Goal: Task Accomplishment & Management: Use online tool/utility

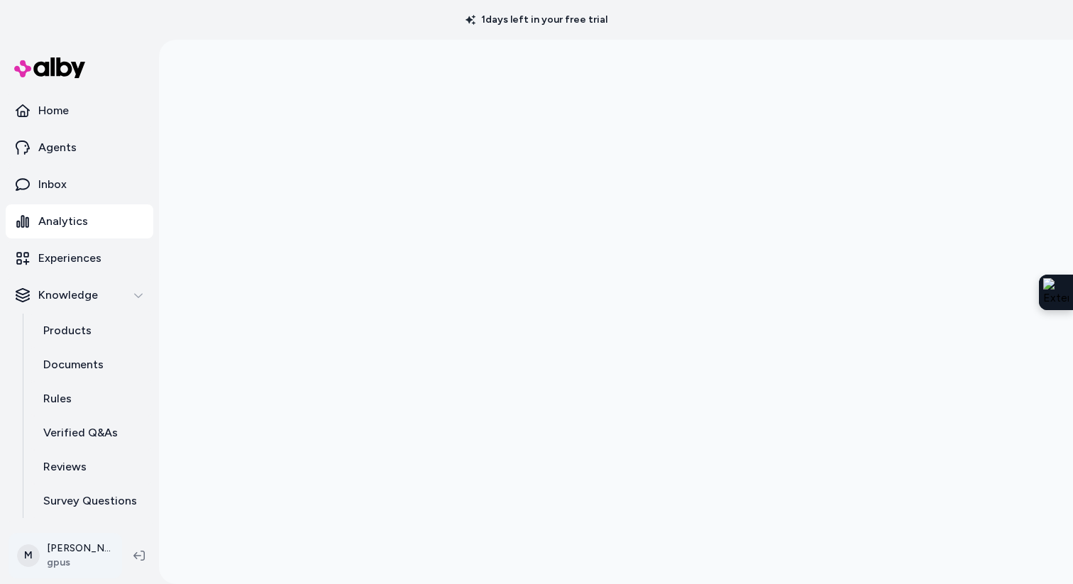
click at [75, 553] on html "1 days left in your free trial Home Agents Inbox Analytics Experiences Knowledg…" at bounding box center [536, 292] width 1073 height 584
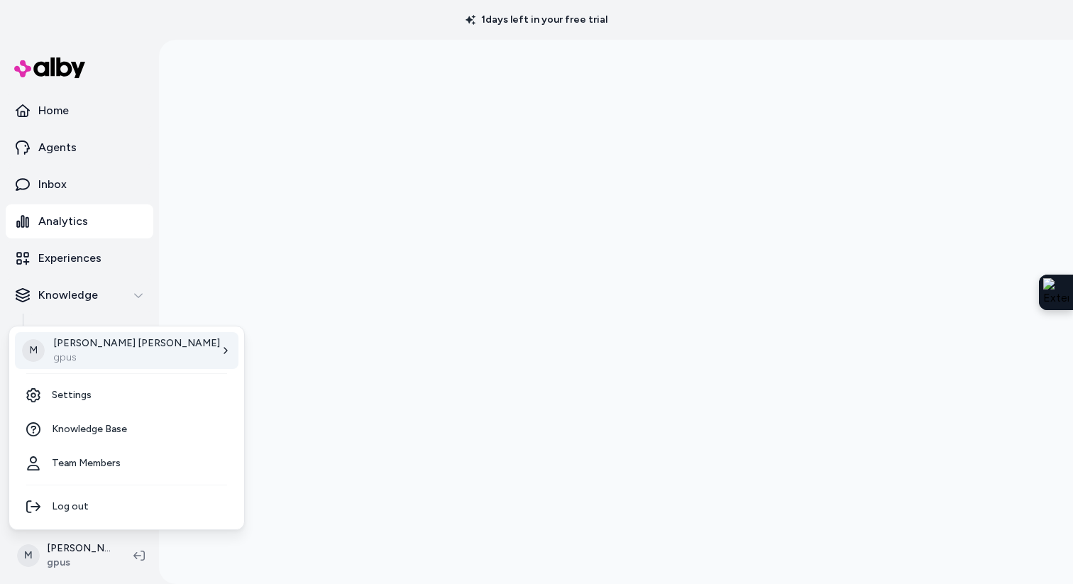
click at [87, 350] on p "gpus" at bounding box center [136, 357] width 167 height 14
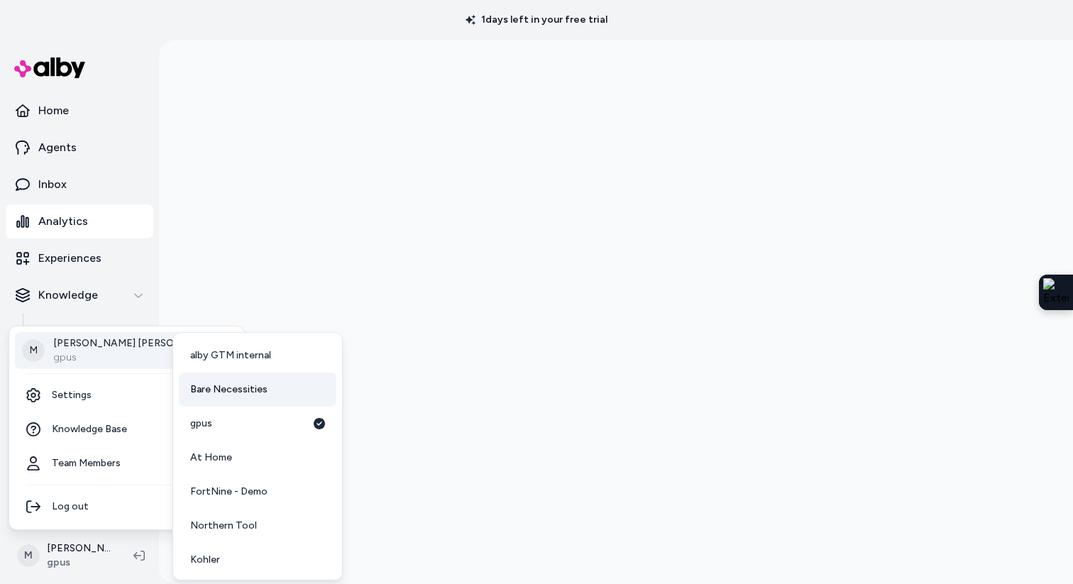
click at [252, 393] on span "Bare Necessities" at bounding box center [228, 389] width 77 height 14
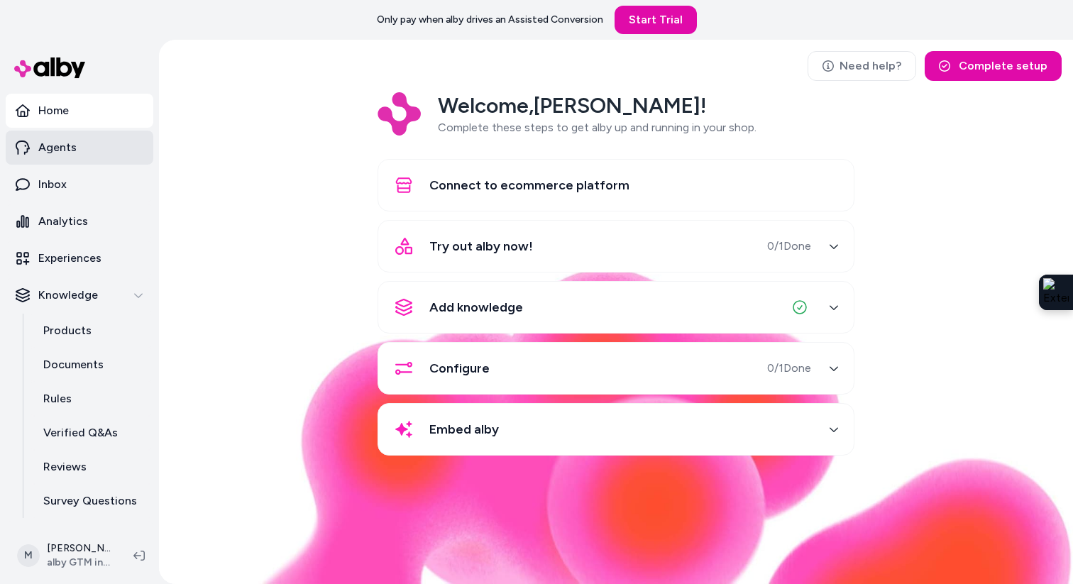
click at [67, 149] on p "Agents" at bounding box center [57, 147] width 38 height 17
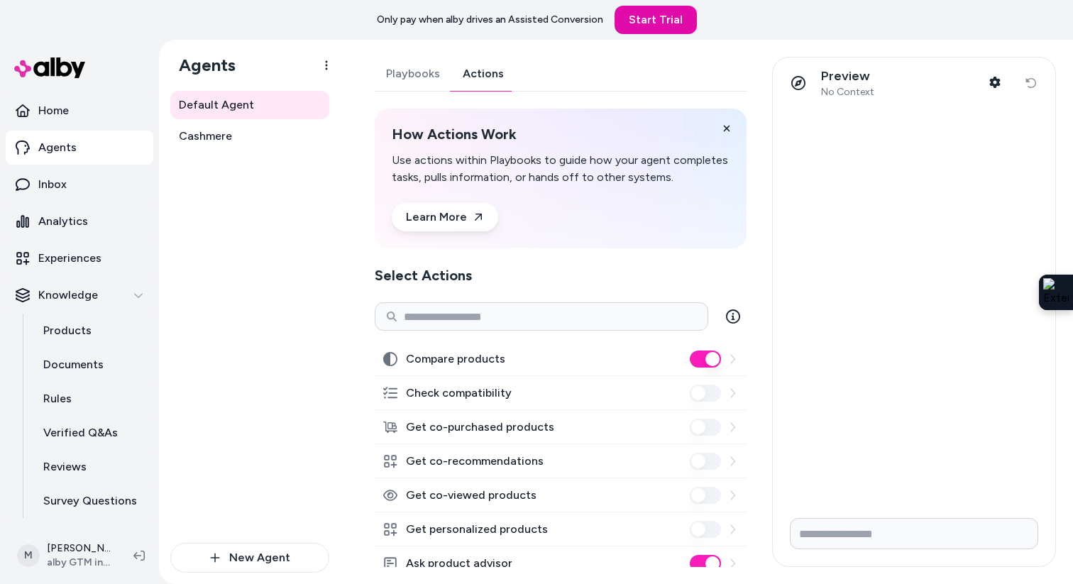
click at [478, 67] on link "Actions" at bounding box center [483, 74] width 64 height 34
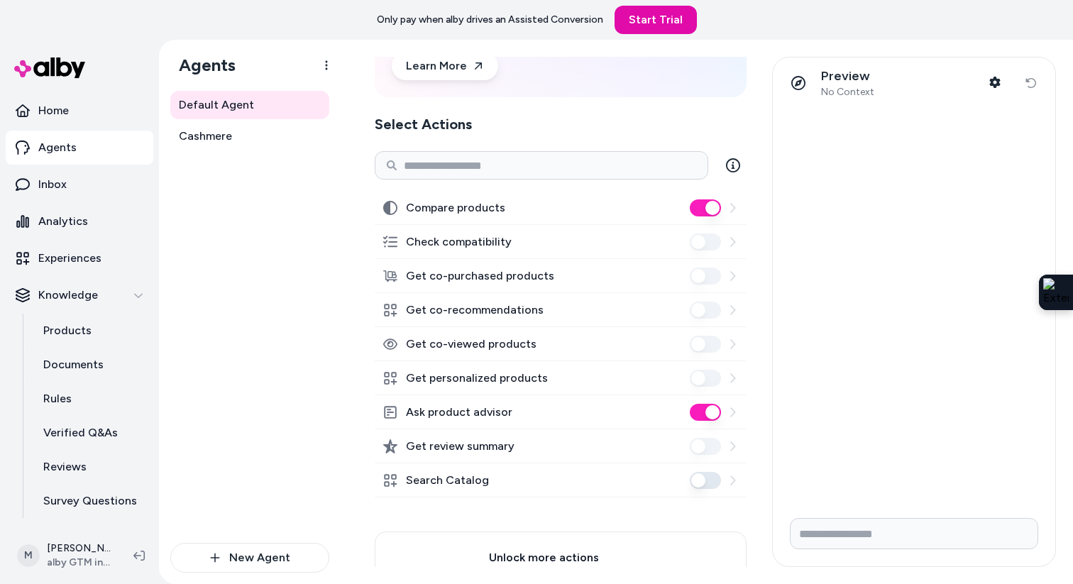
scroll to position [153, 0]
